Goal: Information Seeking & Learning: Stay updated

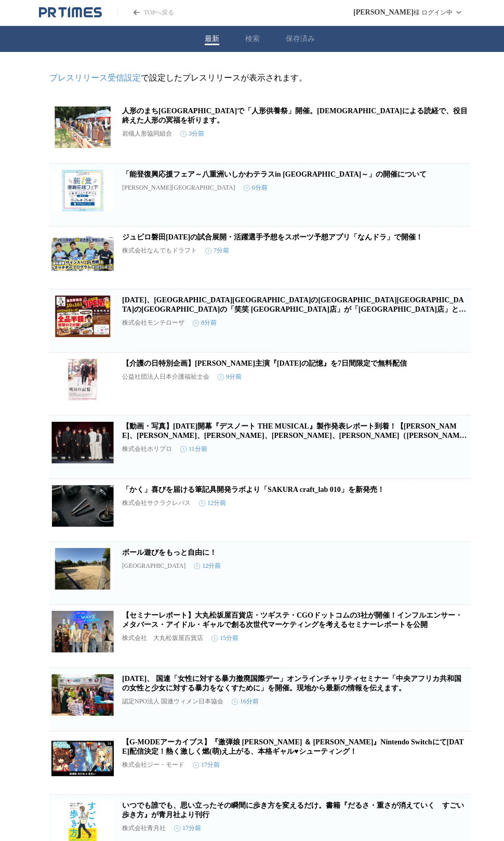
click at [208, 40] on button "最新" at bounding box center [212, 38] width 15 height 9
click at [151, 13] on link "TOPへ戻る" at bounding box center [145, 12] width 57 height 9
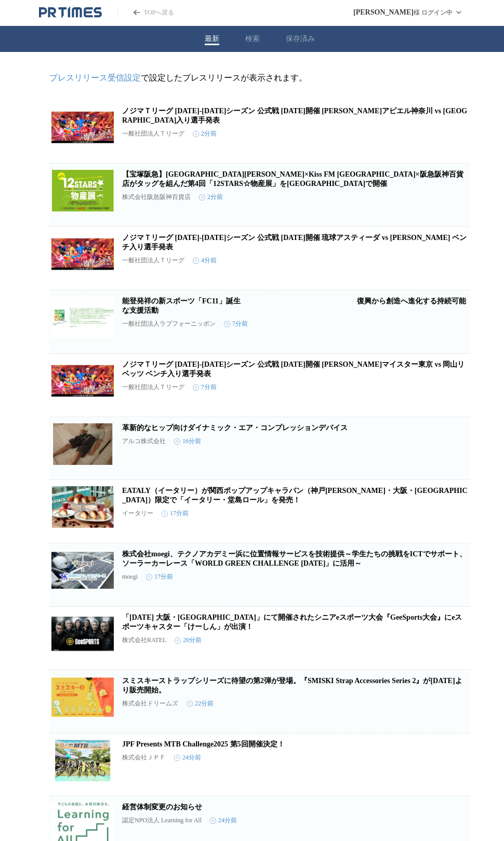
click at [414, 140] on icon "button" at bounding box center [416, 136] width 12 height 12
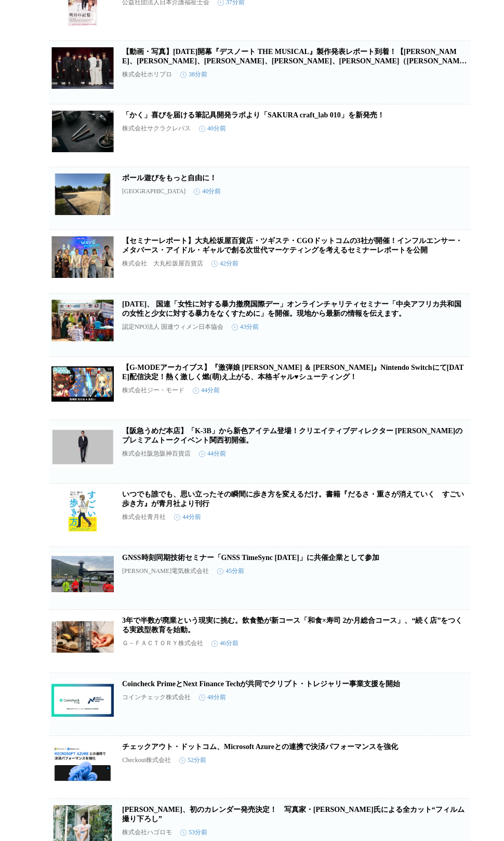
scroll to position [1394, 0]
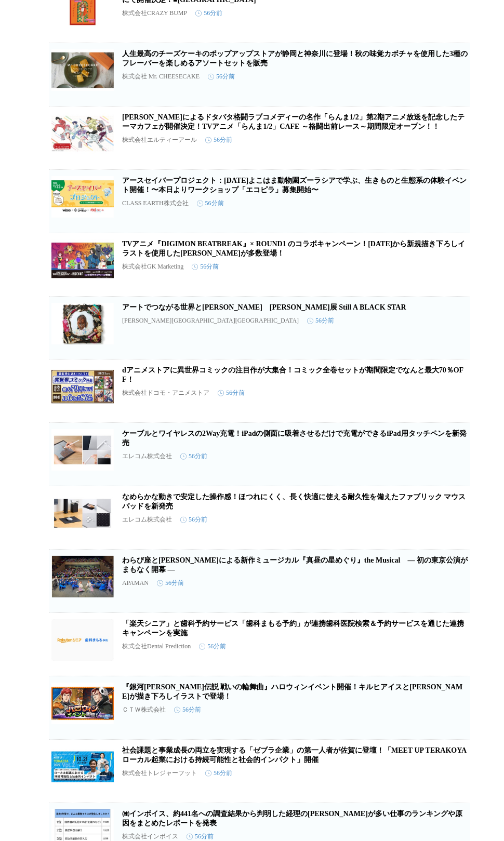
scroll to position [2731, 0]
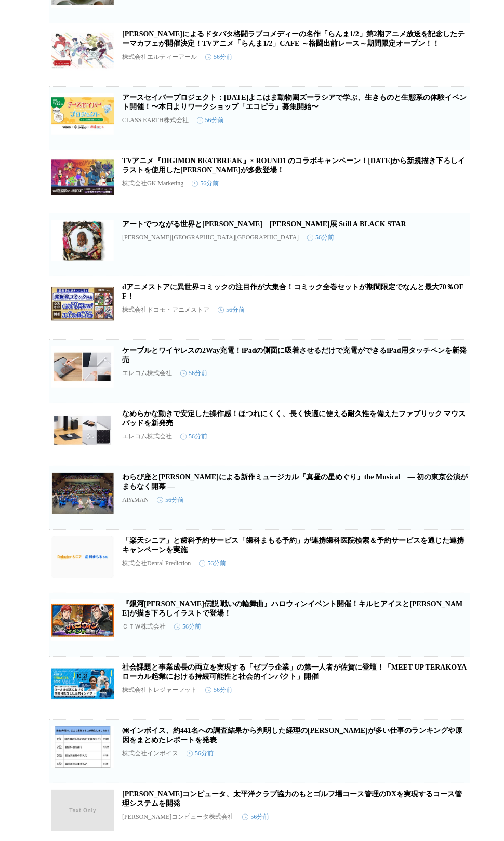
click at [185, 364] on link "ケーブルとワイヤレスの2Way充電！iPadの側面に吸着させるだけで充電ができるiPad用タッチペンを新発売" at bounding box center [294, 354] width 344 height 17
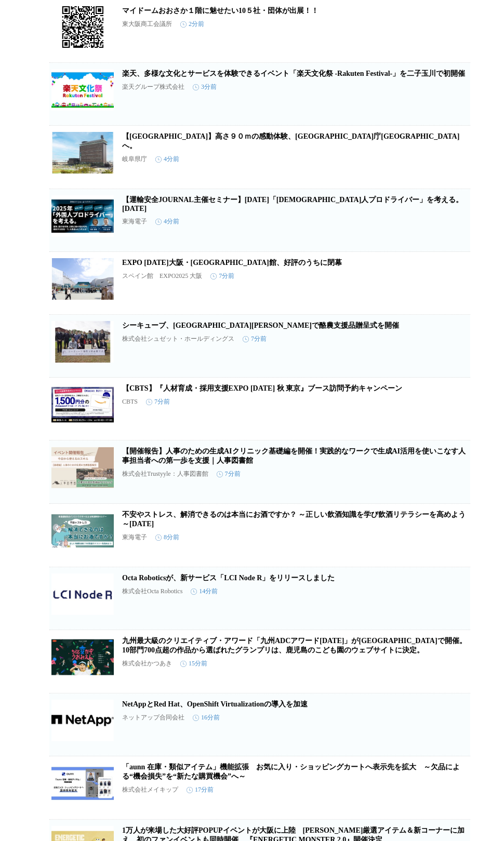
scroll to position [0, 0]
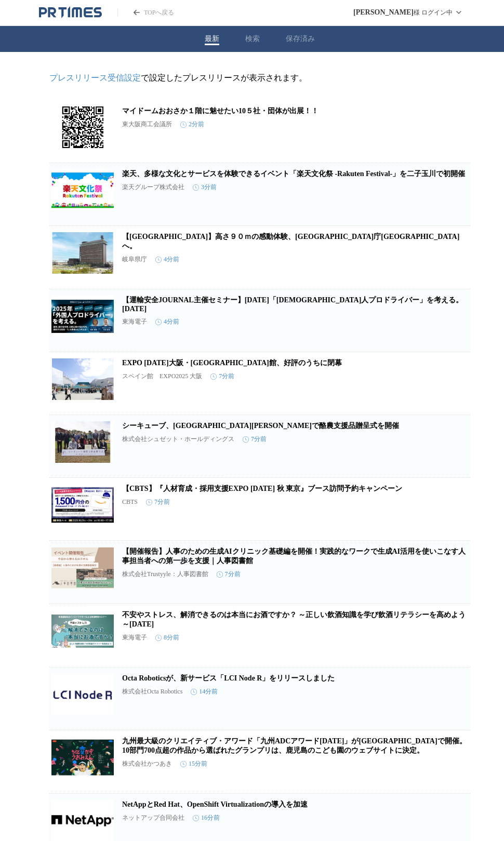
click at [221, 174] on link "楽天、多様な文化とサービスを体験できるイベント「楽天文化祭 -Rakuten Festival-」を二子玉川で初開催" at bounding box center [293, 174] width 343 height 8
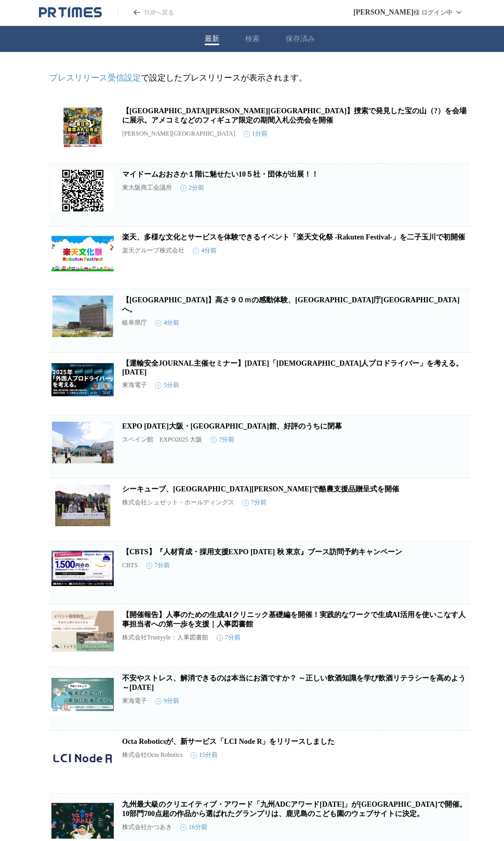
click at [415, 139] on icon "button" at bounding box center [416, 136] width 12 height 12
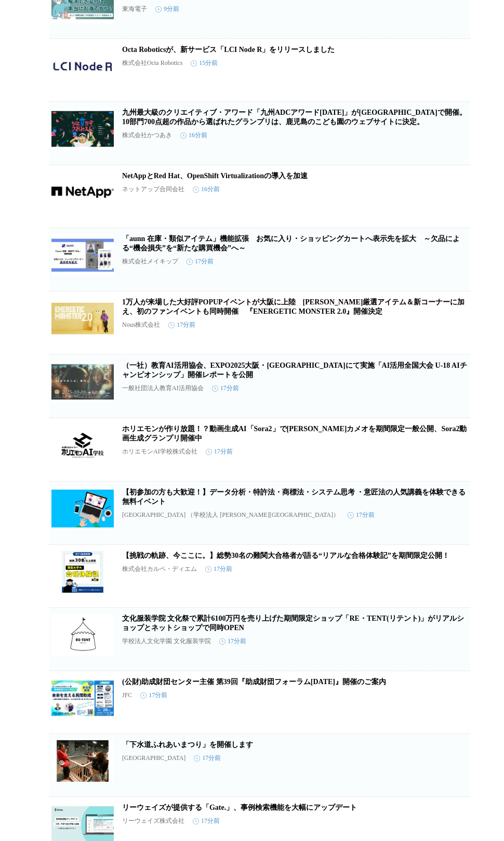
scroll to position [706, 0]
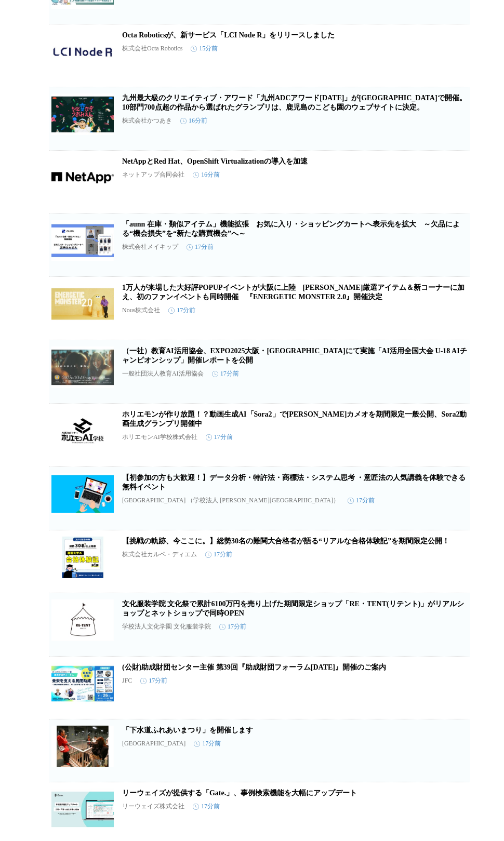
click at [412, 381] on icon "button" at bounding box center [415, 375] width 7 height 9
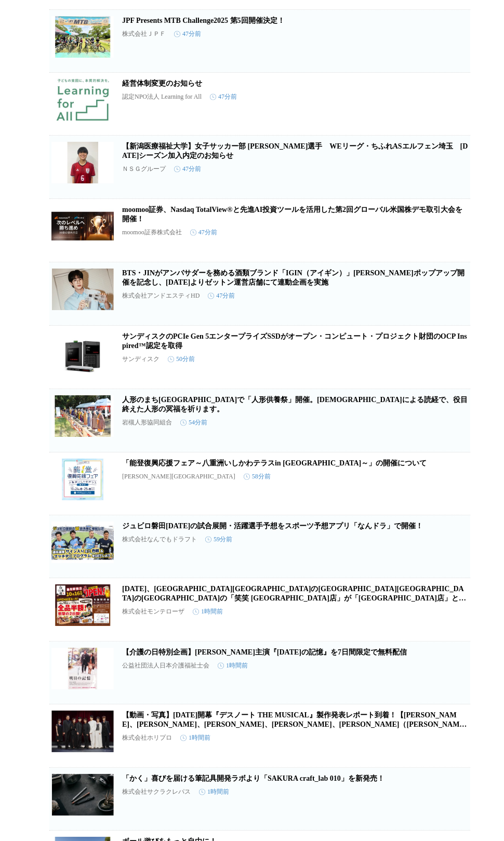
scroll to position [3525, 0]
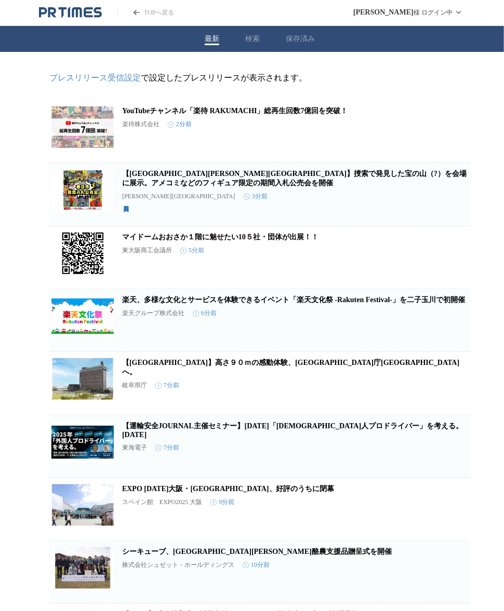
click at [298, 42] on button "保存済み" at bounding box center [300, 38] width 29 height 9
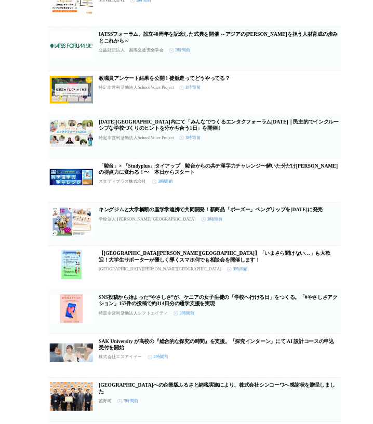
scroll to position [356, 0]
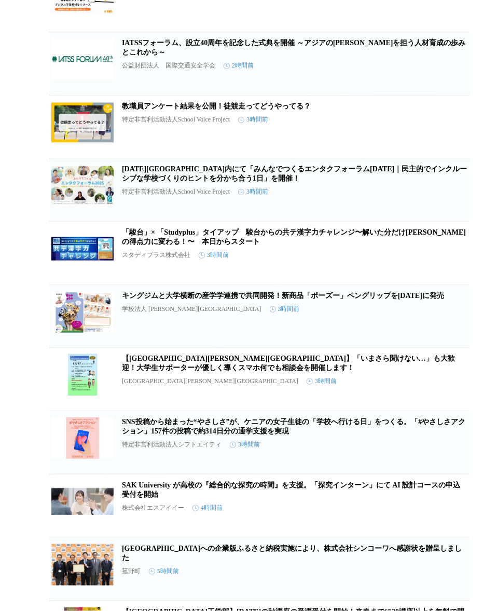
click at [259, 183] on h2 "[DATE][GEOGRAPHIC_DATA]内にて「みんなでつくるエンタクフォーラム[DATE]｜民主的でインクルーシブな学校づくりのヒントを分かち合う1日…" at bounding box center [295, 174] width 346 height 19
click at [263, 182] on link "[DATE][GEOGRAPHIC_DATA]内にて「みんなでつくるエンタクフォーラム[DATE]｜民主的でインクルーシブな学校づくりのヒントを分かち合う1日…" at bounding box center [295, 173] width 346 height 17
